Goal: Information Seeking & Learning: Learn about a topic

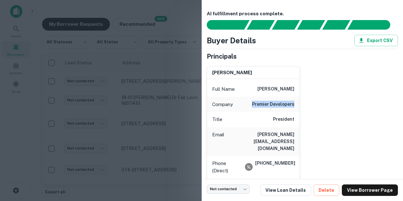
scroll to position [0, 9]
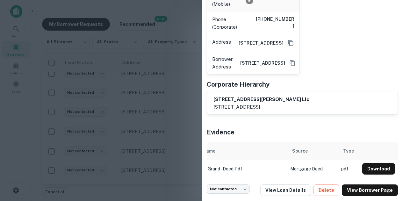
click at [163, 57] on div at bounding box center [201, 100] width 403 height 201
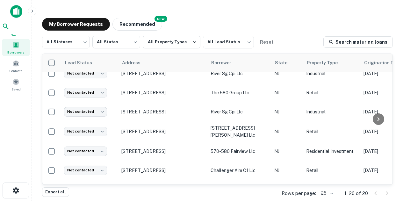
click at [10, 30] on icon at bounding box center [6, 27] width 8 height 8
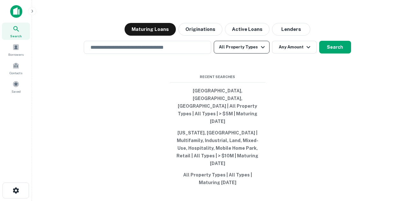
click at [243, 54] on button "All Property Types" at bounding box center [241, 47] width 55 height 13
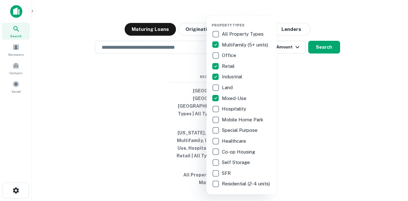
click at [314, 88] on div at bounding box center [204, 100] width 408 height 201
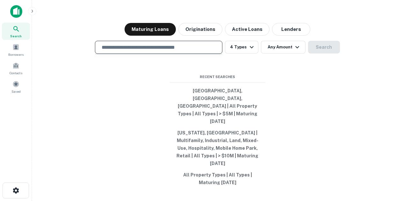
click at [174, 51] on input "text" at bounding box center [159, 47] width 122 height 7
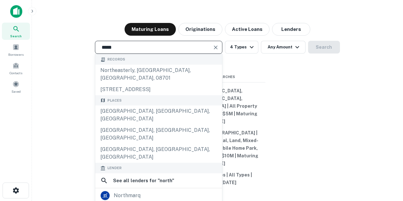
type input "**********"
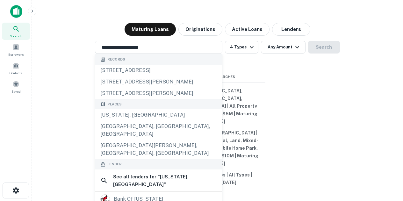
click at [329, 91] on div "**********" at bounding box center [217, 115] width 361 height 201
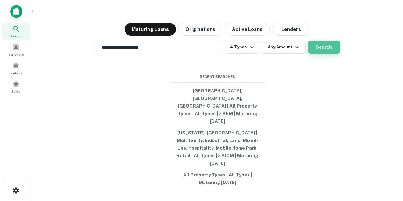
click at [327, 54] on button "Search" at bounding box center [324, 47] width 32 height 13
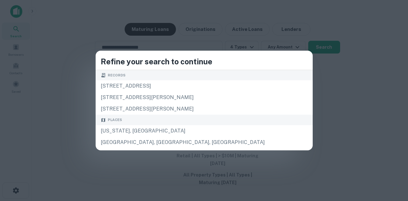
click at [326, 95] on div "Refine your search to continue Records 122 n main street usa, marceline, mo, 64…" at bounding box center [204, 100] width 408 height 201
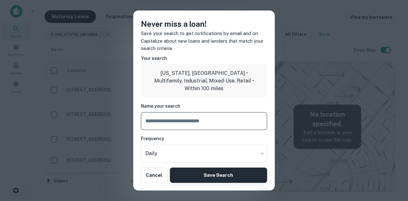
scroll to position [116, 0]
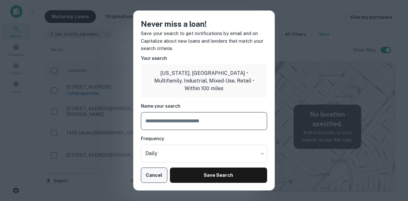
click at [156, 178] on button "Cancel" at bounding box center [154, 175] width 26 height 15
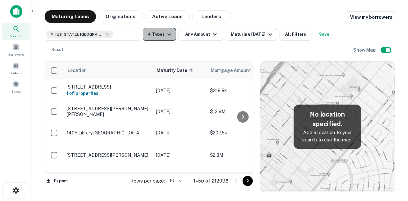
click at [163, 33] on button "4 Types" at bounding box center [159, 34] width 33 height 13
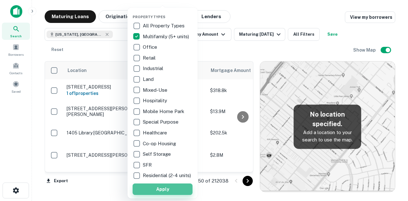
click at [181, 193] on button "Apply" at bounding box center [163, 189] width 60 height 11
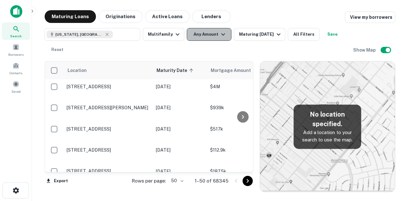
click at [203, 35] on button "Any Amount" at bounding box center [209, 34] width 45 height 13
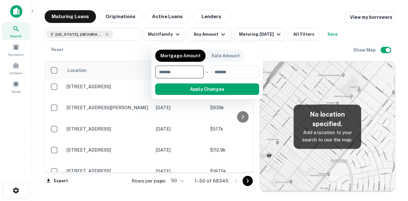
click at [179, 74] on input "number" at bounding box center [177, 72] width 44 height 13
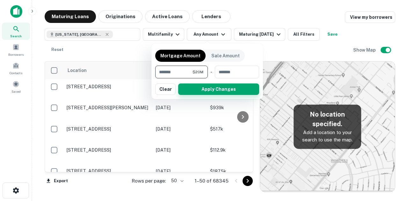
type input "********"
click at [206, 94] on button "Apply Changes" at bounding box center [218, 88] width 81 height 11
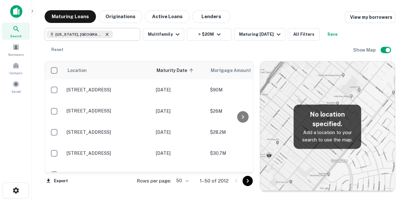
click at [105, 35] on icon at bounding box center [107, 34] width 5 height 5
type input "**********"
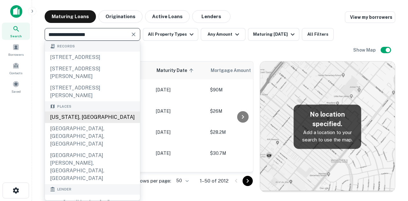
click at [91, 123] on div "[US_STATE], [GEOGRAPHIC_DATA]" at bounding box center [92, 117] width 95 height 11
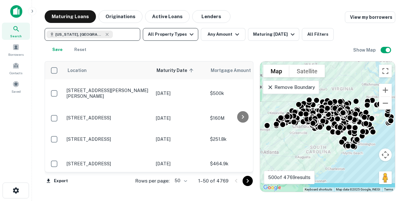
click at [188, 35] on icon "button" at bounding box center [192, 35] width 8 height 8
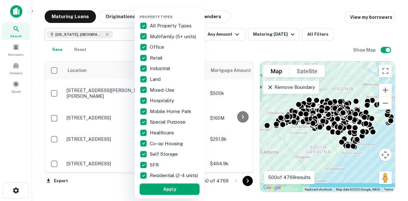
click at [156, 25] on p "All Property Types" at bounding box center [171, 26] width 43 height 8
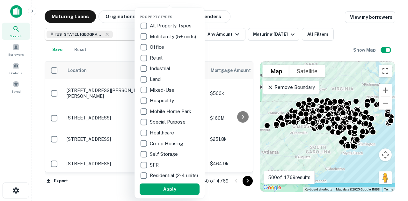
click at [152, 36] on p "Multifamily (5+ units)" at bounding box center [173, 37] width 47 height 8
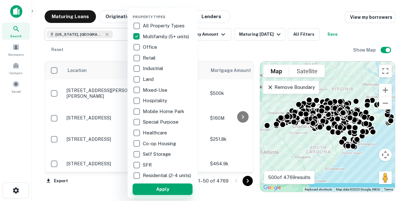
click at [170, 192] on button "Apply" at bounding box center [163, 189] width 60 height 11
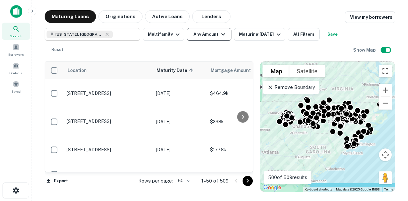
click at [202, 36] on button "Any Amount" at bounding box center [209, 34] width 45 height 13
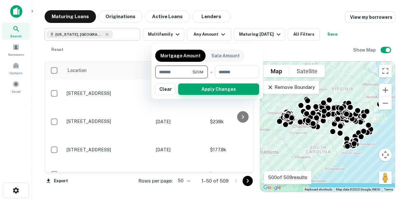
type input "********"
click at [205, 88] on button "Apply Changes" at bounding box center [218, 88] width 81 height 11
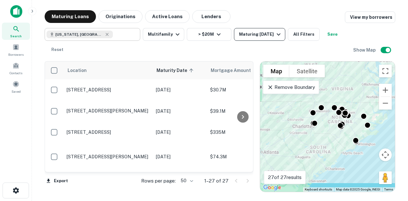
click at [269, 36] on div "Maturing In 6 Months" at bounding box center [260, 35] width 43 height 8
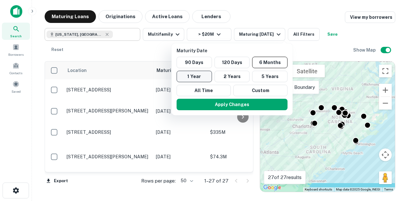
click at [192, 76] on button "1 Year" at bounding box center [194, 76] width 35 height 11
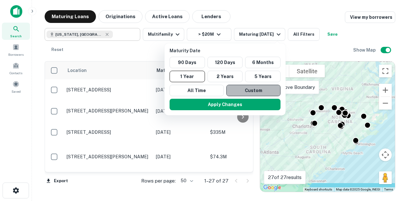
click at [254, 91] on button "Custom" at bounding box center [253, 90] width 54 height 11
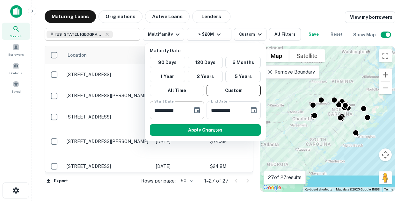
click at [198, 108] on icon "Choose date, selected date is Mar 7, 2025" at bounding box center [197, 110] width 6 height 6
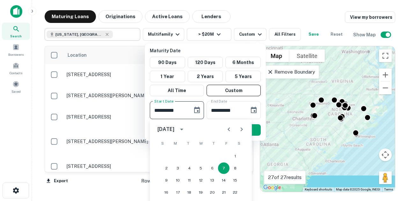
click at [185, 129] on icon "calendar view is open, switch to year view" at bounding box center [182, 130] width 8 height 8
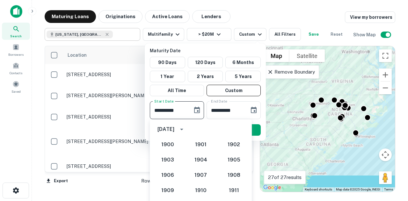
scroll to position [590, 0]
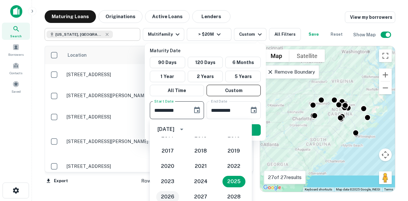
click at [170, 197] on button "2026" at bounding box center [167, 196] width 23 height 11
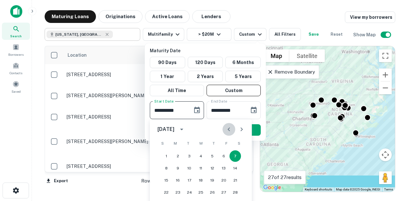
click at [228, 127] on icon "Previous month" at bounding box center [229, 130] width 8 height 8
click at [214, 160] on button "1" at bounding box center [212, 155] width 11 height 11
type input "**********"
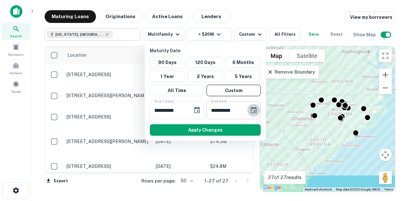
click at [257, 112] on icon "Choose date, selected date is Sep 3, 2025" at bounding box center [254, 110] width 8 height 8
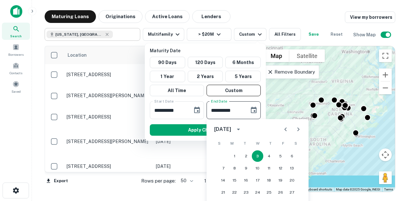
click at [242, 131] on icon "calendar view is open, switch to year view" at bounding box center [239, 130] width 8 height 8
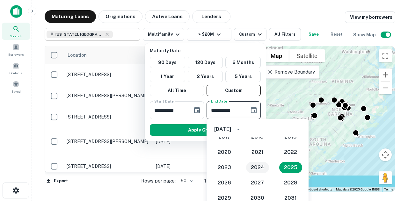
scroll to position [606, 0]
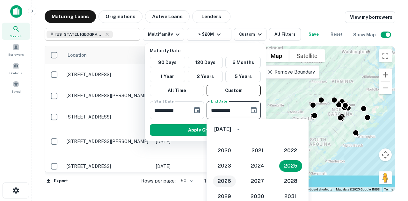
click at [223, 180] on button "2026" at bounding box center [224, 181] width 23 height 11
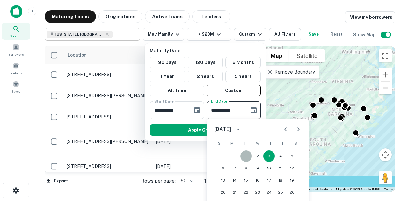
click at [247, 155] on button "1" at bounding box center [245, 155] width 11 height 11
type input "**********"
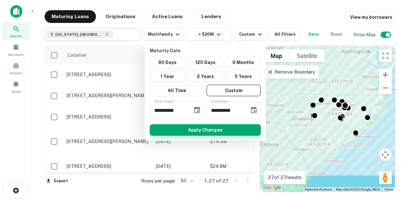
click at [226, 134] on button "Apply Changes" at bounding box center [205, 129] width 111 height 11
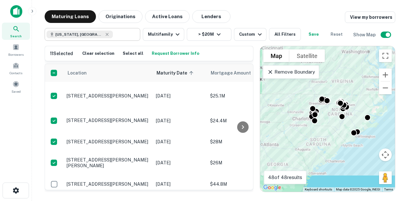
click at [172, 50] on button "Request Borrower Info" at bounding box center [175, 54] width 51 height 10
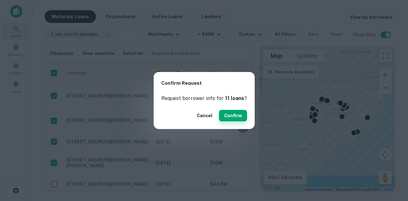
click at [231, 115] on button "Confirm" at bounding box center [233, 115] width 28 height 11
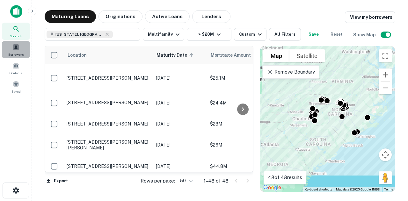
click at [17, 48] on span at bounding box center [15, 47] width 7 height 7
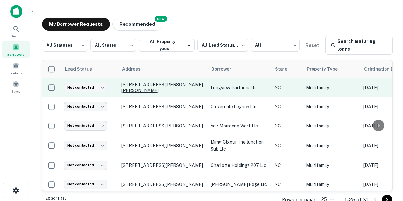
click at [193, 90] on p "[STREET_ADDRESS][PERSON_NAME][PERSON_NAME]" at bounding box center [162, 87] width 83 height 11
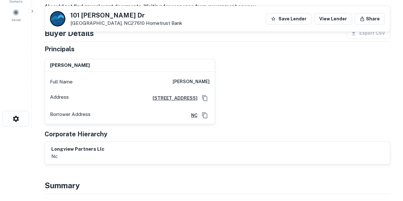
scroll to position [71, 0]
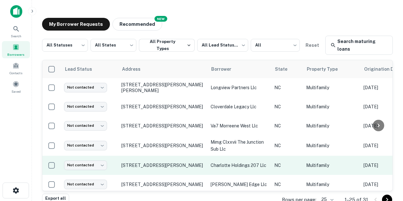
click at [222, 167] on p "charlotte holdings 207 llc" at bounding box center [239, 165] width 57 height 7
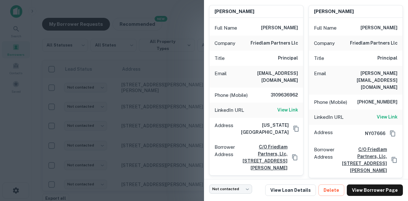
scroll to position [62, 0]
drag, startPoint x: 250, startPoint y: 42, endPoint x: 298, endPoint y: 47, distance: 48.5
click at [298, 47] on div "Company friedlam partners llc" at bounding box center [256, 42] width 94 height 15
copy h6 "friedlam partners llc"
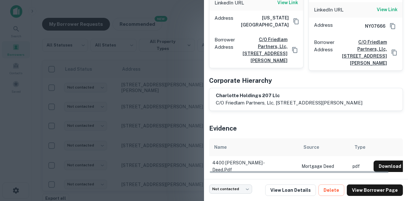
scroll to position [0, 9]
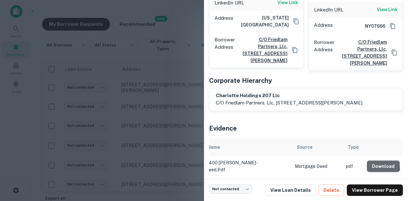
click at [374, 163] on button "Download" at bounding box center [383, 166] width 33 height 11
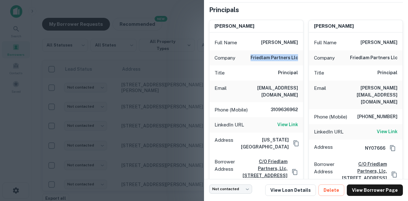
scroll to position [47, 0]
click at [285, 121] on h6 "View Link" at bounding box center [287, 124] width 21 height 7
click at [119, 86] on div at bounding box center [204, 100] width 408 height 201
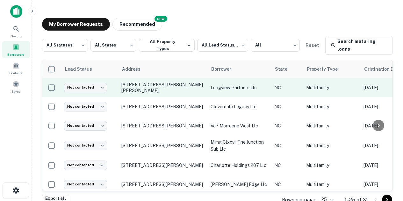
click at [224, 88] on p "longview partners llc" at bounding box center [239, 87] width 57 height 7
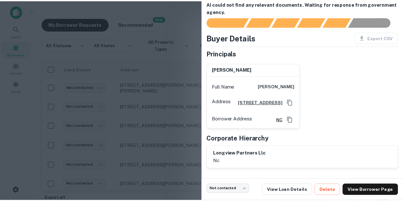
scroll to position [21, 0]
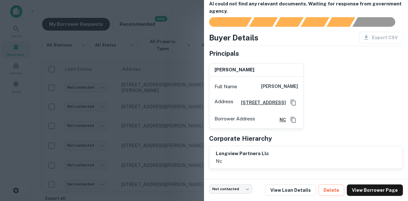
click at [145, 119] on div at bounding box center [204, 100] width 408 height 201
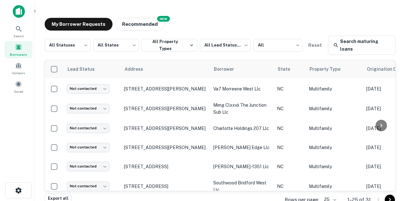
scroll to position [37, 0]
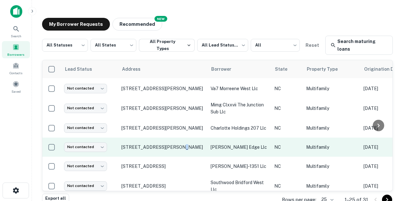
drag, startPoint x: 173, startPoint y: 147, endPoint x: 175, endPoint y: 143, distance: 4.0
click at [175, 143] on td "[STREET_ADDRESS][PERSON_NAME]" at bounding box center [162, 147] width 89 height 19
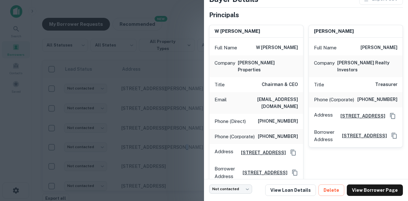
scroll to position [46, 0]
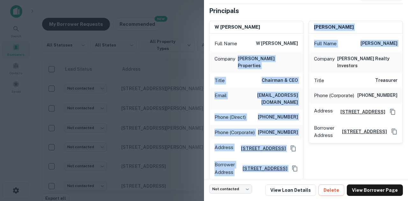
drag, startPoint x: 252, startPoint y: 58, endPoint x: 308, endPoint y: 58, distance: 56.4
click at [308, 58] on div "w patrick mcdowell Full Name w patrick mcdowell Company mcdowell properties Tit…" at bounding box center [303, 98] width 199 height 165
click at [294, 58] on h6 "mcdowell properties" at bounding box center [268, 62] width 60 height 14
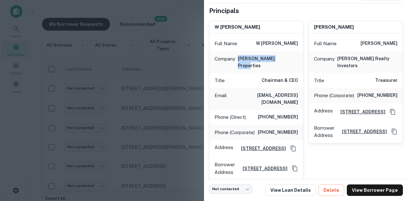
drag, startPoint x: 294, startPoint y: 58, endPoint x: 252, endPoint y: 56, distance: 42.1
click at [252, 56] on h6 "mcdowell properties" at bounding box center [268, 62] width 60 height 14
copy h6 "mcdowell properties"
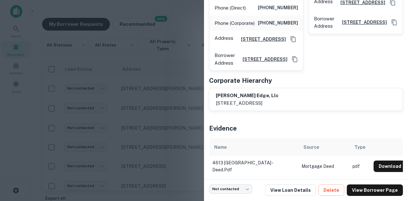
scroll to position [166, 0]
click at [343, 167] on td "Mortgage Deed" at bounding box center [323, 166] width 51 height 20
click at [356, 164] on td "pdf" at bounding box center [359, 166] width 21 height 20
click at [374, 163] on button "Download" at bounding box center [390, 166] width 33 height 11
click at [137, 89] on div at bounding box center [204, 100] width 408 height 201
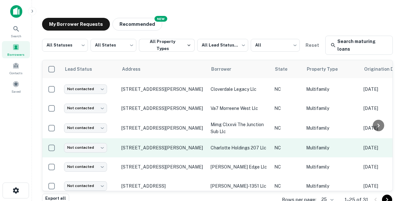
scroll to position [0, 0]
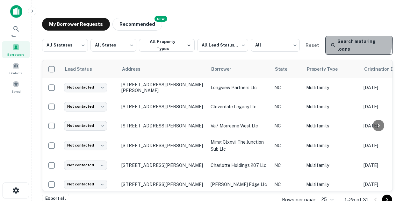
click at [350, 40] on link "Search maturing loans" at bounding box center [359, 45] width 68 height 19
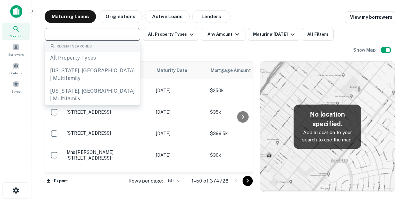
click at [113, 34] on input "text" at bounding box center [92, 34] width 91 height 9
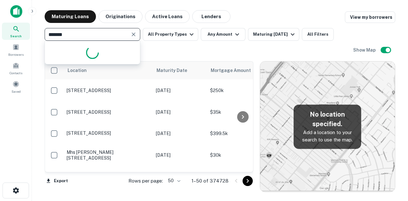
type input "********"
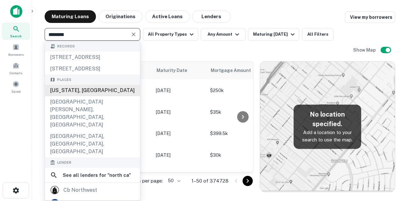
click at [92, 96] on div "North Carolina, USA" at bounding box center [92, 90] width 95 height 11
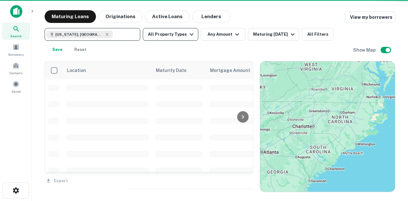
click at [189, 35] on icon "button" at bounding box center [192, 35] width 8 height 8
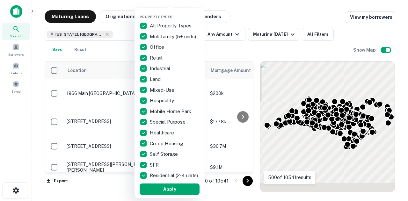
click at [162, 24] on p "All Property Types" at bounding box center [171, 26] width 43 height 8
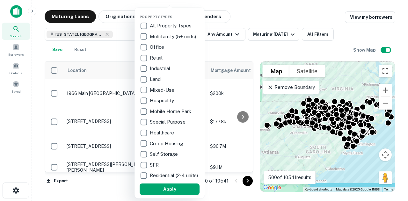
click at [162, 36] on p "Multifamily (5+ units)" at bounding box center [173, 37] width 47 height 8
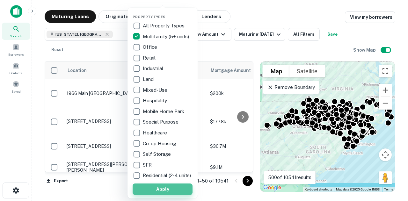
click at [169, 190] on button "Apply" at bounding box center [163, 189] width 60 height 11
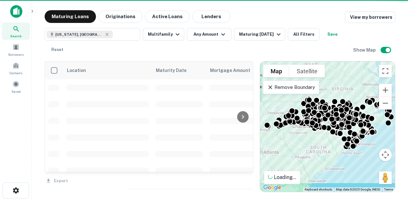
click at [217, 37] on div at bounding box center [204, 100] width 408 height 201
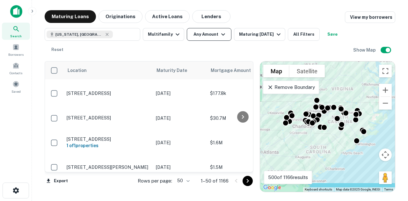
click at [220, 36] on icon "button" at bounding box center [223, 35] width 8 height 8
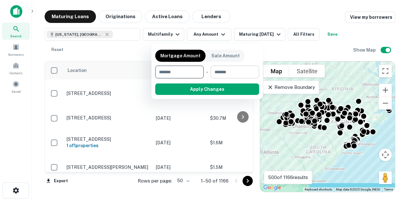
click at [230, 76] on input "number" at bounding box center [233, 72] width 44 height 13
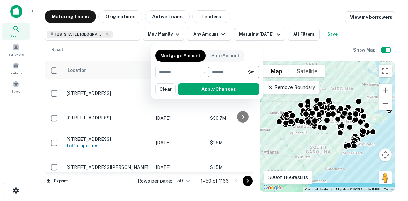
type input "*"
type input "********"
click at [179, 73] on input "number" at bounding box center [175, 72] width 40 height 13
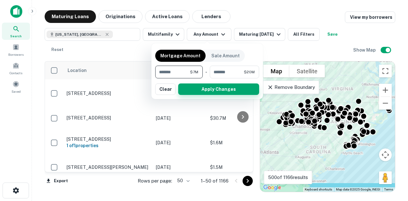
type input "*******"
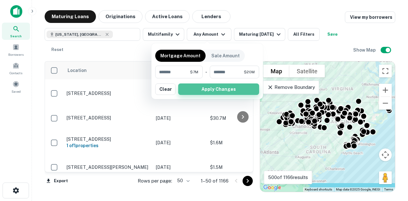
click at [222, 92] on button "Apply Changes" at bounding box center [218, 88] width 81 height 11
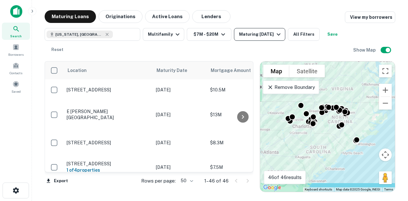
click at [277, 34] on icon "button" at bounding box center [279, 34] width 4 height 2
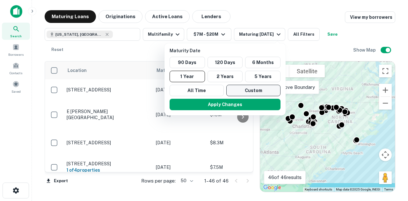
click at [245, 89] on button "Custom" at bounding box center [253, 90] width 54 height 11
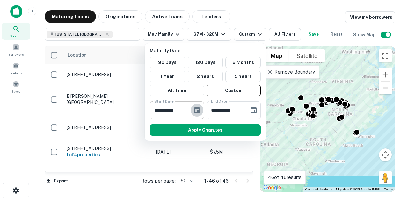
click at [196, 112] on icon "Choose date, selected date is Mar 7, 2025" at bounding box center [197, 110] width 8 height 8
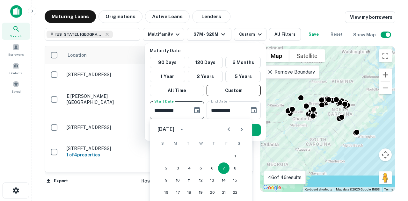
click at [243, 129] on icon "Next month" at bounding box center [242, 129] width 2 height 4
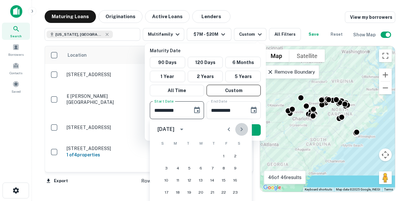
click at [243, 129] on icon "Next month" at bounding box center [242, 129] width 2 height 4
click at [229, 127] on icon "Previous month" at bounding box center [229, 130] width 8 height 8
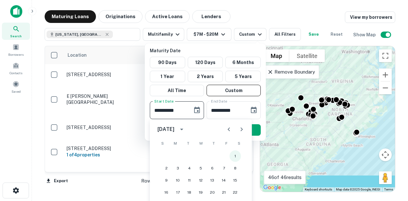
click at [234, 156] on button "1" at bounding box center [234, 155] width 11 height 11
type input "**********"
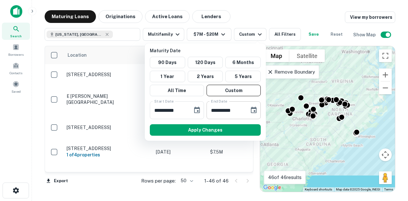
click at [254, 112] on icon "Choose date, selected date is Sep 3, 2025" at bounding box center [254, 110] width 6 height 6
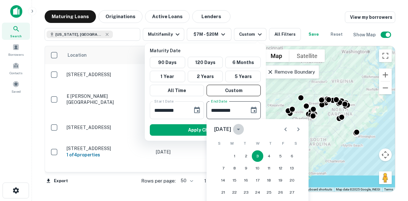
click at [240, 129] on icon "calendar view is open, switch to year view" at bounding box center [238, 130] width 3 height 2
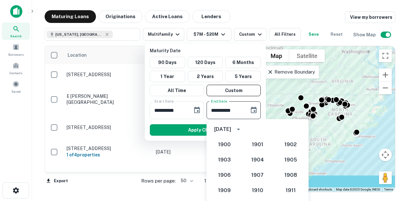
scroll to position [590, 0]
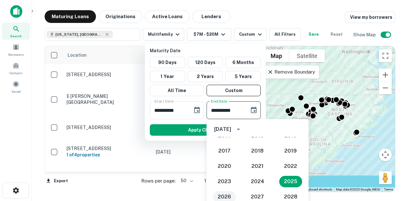
click at [217, 196] on button "2026" at bounding box center [224, 196] width 23 height 11
type input "**********"
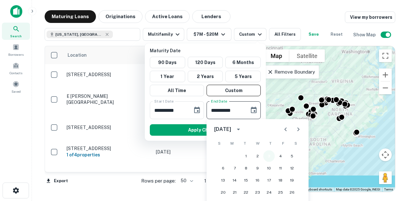
click at [271, 155] on button "3" at bounding box center [268, 155] width 11 height 11
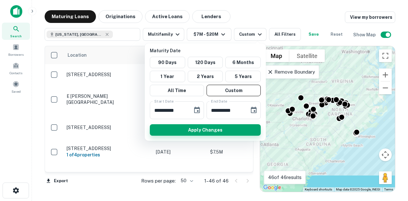
click at [219, 129] on button "Apply Changes" at bounding box center [205, 129] width 111 height 11
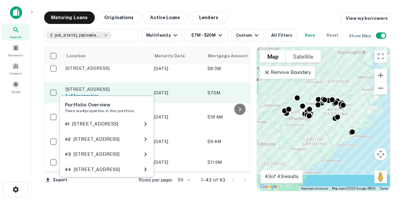
scroll to position [39, 0]
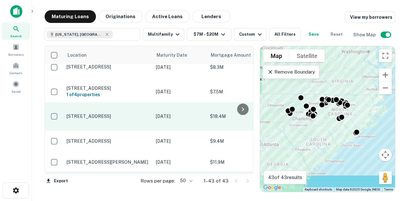
click at [130, 113] on p "2778 2nd St Ne Hickory, NC28601" at bounding box center [108, 116] width 83 height 6
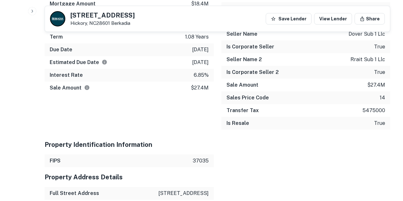
scroll to position [684, 0]
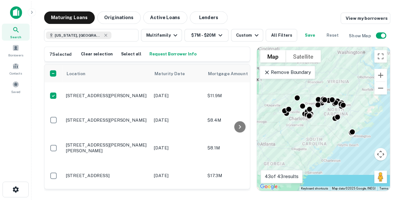
scroll to position [166, 0]
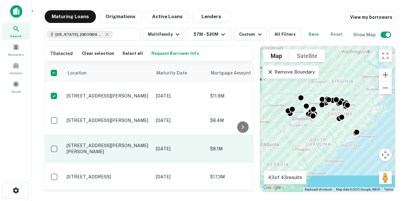
click at [89, 143] on p "201 Westbrook Dr Carrboro, NC27510" at bounding box center [108, 148] width 83 height 11
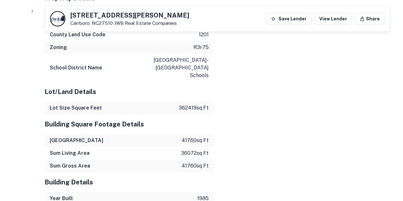
scroll to position [865, 0]
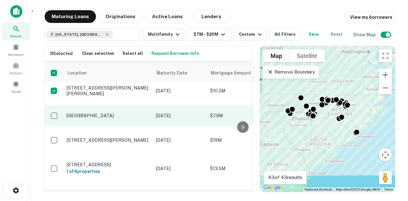
scroll to position [548, 0]
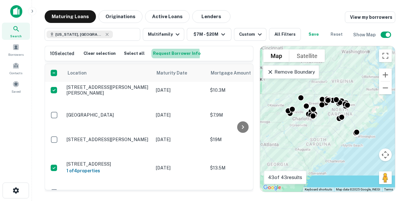
click at [157, 55] on button "Request Borrower Info" at bounding box center [176, 54] width 51 height 10
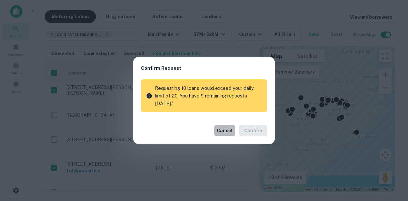
click at [226, 130] on button "Cancel" at bounding box center [224, 130] width 21 height 11
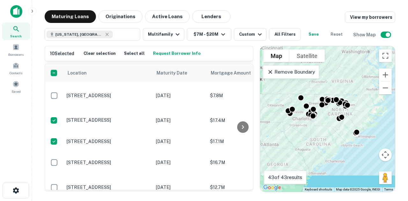
scroll to position [389, 0]
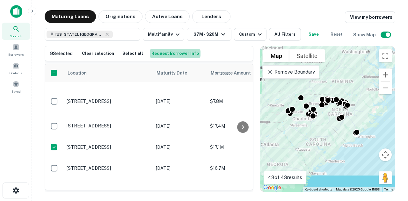
click at [185, 54] on button "Request Borrower Info" at bounding box center [175, 54] width 51 height 10
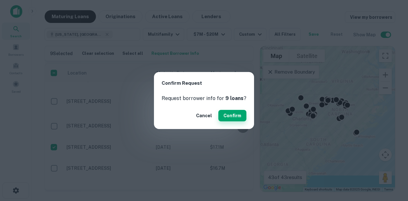
click at [233, 117] on button "Confirm" at bounding box center [232, 115] width 28 height 11
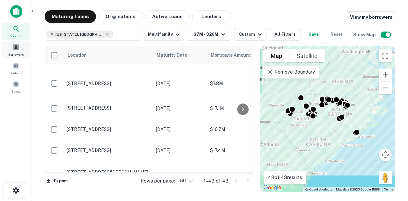
click at [17, 50] on span at bounding box center [15, 47] width 7 height 7
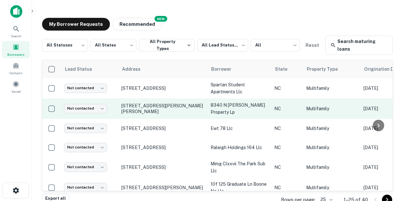
click at [226, 109] on p "8340 n [PERSON_NAME] property lp" at bounding box center [239, 109] width 57 height 14
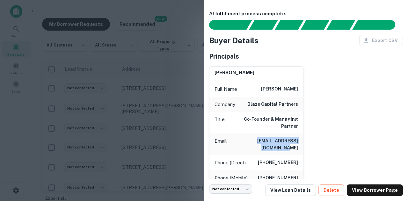
drag, startPoint x: 237, startPoint y: 134, endPoint x: 302, endPoint y: 137, distance: 64.8
click at [302, 137] on div "[PERSON_NAME] Full Name [PERSON_NAME] Company blaze capital partners Title Co-F…" at bounding box center [303, 151] width 199 height 180
copy h6 "[EMAIL_ADDRESS][DOMAIN_NAME]"
click at [144, 95] on div at bounding box center [204, 100] width 408 height 201
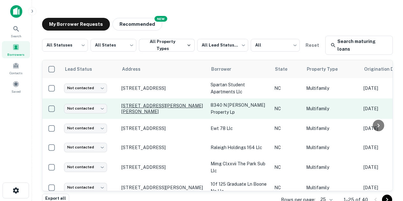
click at [131, 109] on p "[STREET_ADDRESS][PERSON_NAME][PERSON_NAME]" at bounding box center [162, 108] width 83 height 11
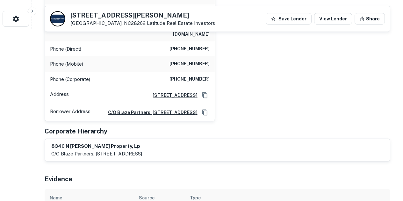
scroll to position [75, 0]
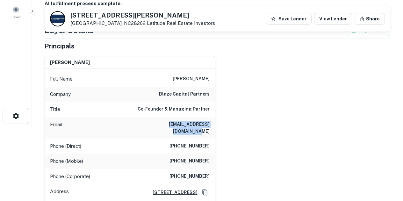
drag, startPoint x: 151, startPoint y: 124, endPoint x: 210, endPoint y: 126, distance: 59.3
click at [210, 126] on div "Email eobrien@blazepartners.com" at bounding box center [130, 128] width 170 height 22
copy h6 "eobrien@blazepartners.com"
click at [322, 56] on div "eddy o'brien Full Name eddy o'brien Company blaze capital partners Title Co-Fou…" at bounding box center [215, 135] width 351 height 168
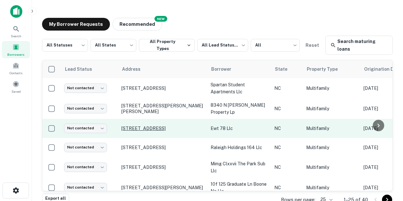
click at [175, 126] on p "1272 Shipyard Blvd Wilmington, NC28412" at bounding box center [162, 129] width 83 height 6
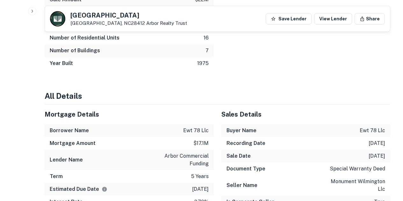
scroll to position [638, 0]
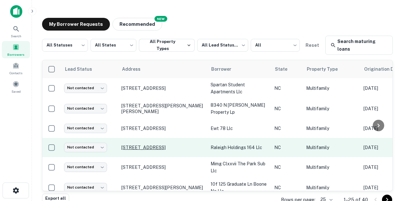
click at [160, 145] on p "2200 Fox Ridge Manor Rd Raleigh, NC27610" at bounding box center [162, 148] width 83 height 6
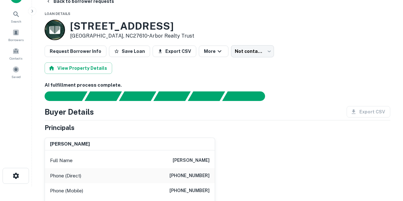
scroll to position [9, 0]
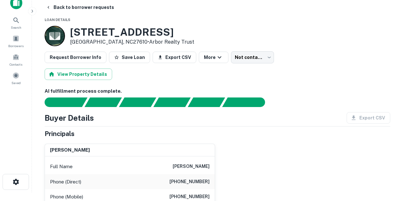
drag, startPoint x: 52, startPoint y: 149, endPoint x: 99, endPoint y: 148, distance: 47.5
click at [99, 148] on div "richard j. chiarenza" at bounding box center [130, 150] width 170 height 13
drag, startPoint x: 98, startPoint y: 151, endPoint x: 36, endPoint y: 140, distance: 63.1
click at [36, 140] on main "Back to borrower requests Loan Details 2200 Fox Ridge Manor Rd Raleigh, NC27610…" at bounding box center [217, 91] width 371 height 201
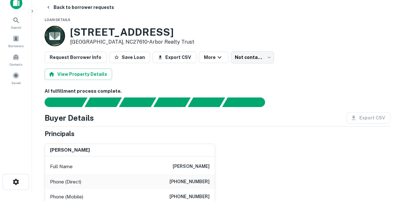
copy h6 "richard j. chiarenza"
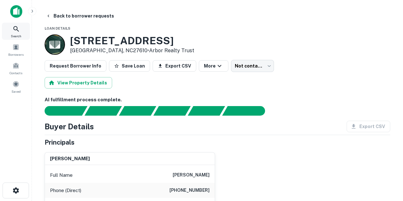
click at [12, 31] on icon at bounding box center [16, 29] width 8 height 8
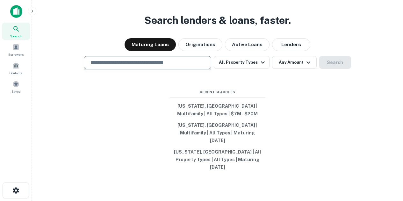
click at [107, 66] on input "text" at bounding box center [148, 62] width 122 height 7
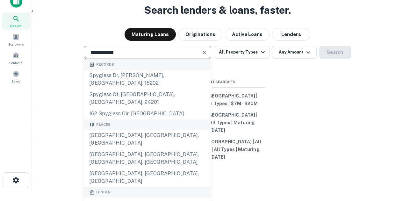
click at [150, 56] on input "**********" at bounding box center [143, 52] width 112 height 7
paste input "**********"
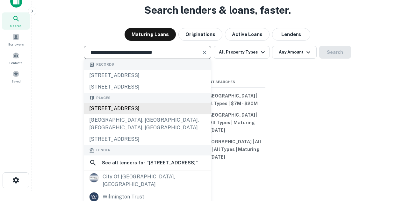
click at [139, 114] on div "[STREET_ADDRESS]" at bounding box center [147, 108] width 127 height 11
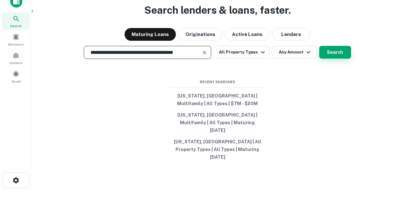
type input "**********"
click at [333, 59] on button "Search" at bounding box center [335, 52] width 32 height 13
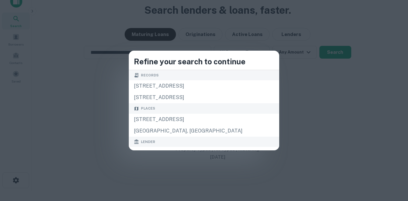
click at [61, 72] on div "Refine your search to continue Records [STREET_ADDRESS] [STREET_ADDRESS] Places…" at bounding box center [204, 100] width 408 height 201
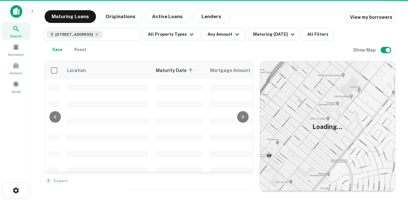
click at [157, 54] on div "7205 Bona Vis Pl, Wilmington, NC 28409, USA ​ All Property Types Any Amount Mat…" at bounding box center [199, 42] width 308 height 28
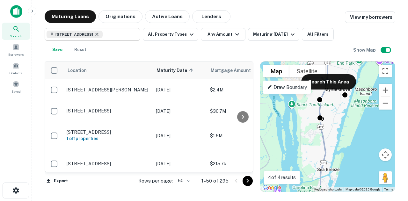
click at [98, 35] on icon at bounding box center [96, 34] width 3 height 3
type input "**********"
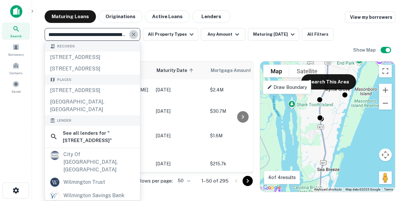
click at [133, 34] on icon "Clear" at bounding box center [134, 35] width 4 height 4
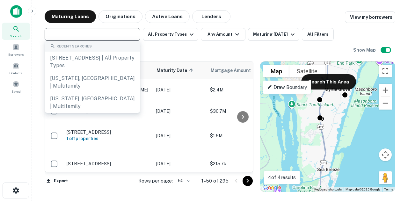
paste input "**********"
type input "**********"
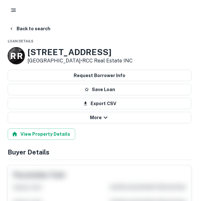
click at [14, 9] on rect "button" at bounding box center [13, 9] width 5 height 1
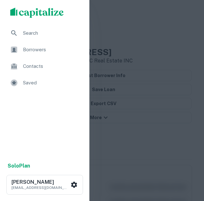
click at [26, 35] on span "Search" at bounding box center [51, 33] width 57 height 8
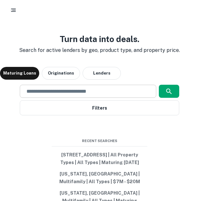
click at [64, 91] on input "text" at bounding box center [88, 91] width 130 height 7
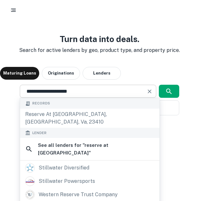
click at [73, 87] on div "**********" at bounding box center [88, 91] width 136 height 13
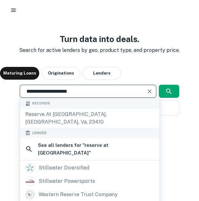
click at [73, 87] on div "**********" at bounding box center [88, 91] width 136 height 13
click at [75, 92] on input "**********" at bounding box center [83, 91] width 121 height 7
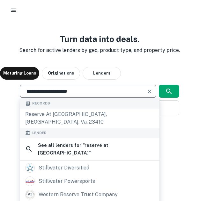
paste input "******"
type input "**********"
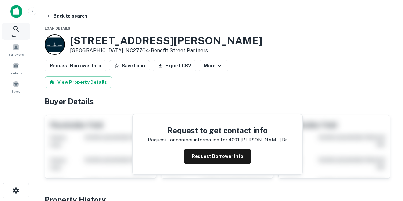
click at [20, 35] on span "Search" at bounding box center [16, 35] width 11 height 5
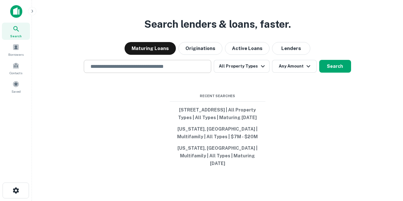
click at [134, 72] on div "​" at bounding box center [147, 66] width 127 height 13
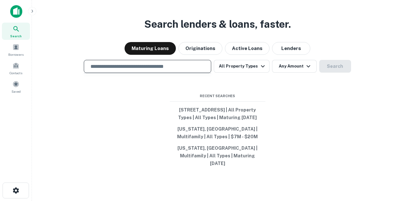
paste input "**********"
type input "**********"
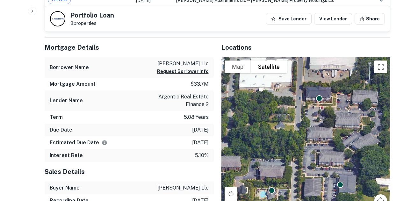
scroll to position [289, 0]
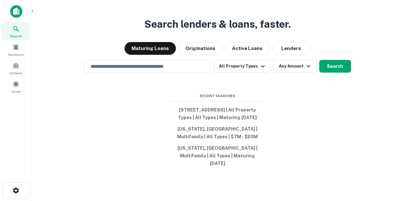
click at [225, 24] on h3 "Search lenders & loans, faster." at bounding box center [217, 24] width 147 height 15
